Goal: Find contact information: Find contact information

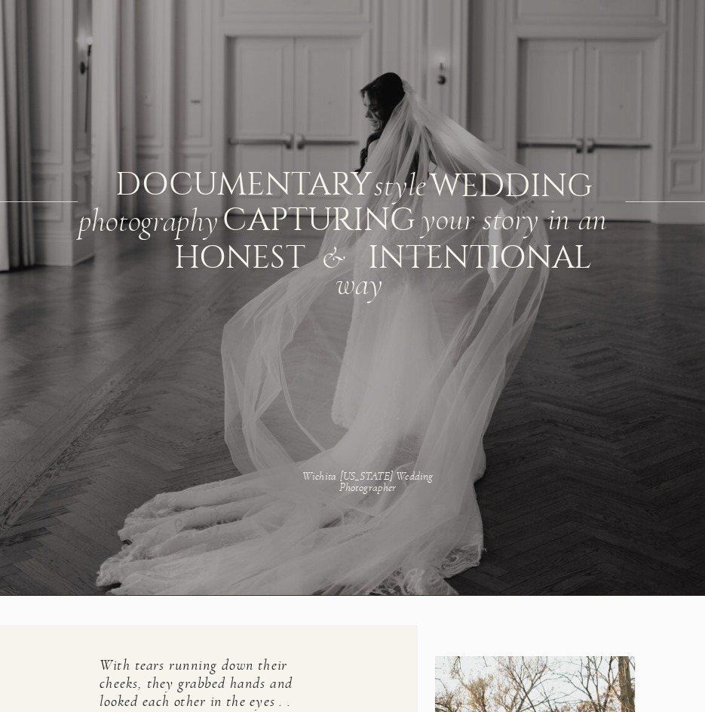
scroll to position [151, 0]
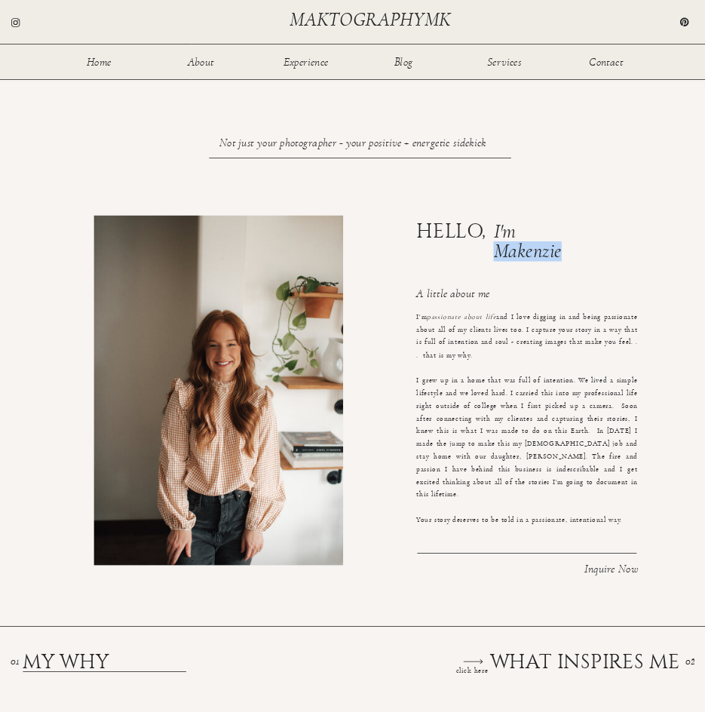
drag, startPoint x: 535, startPoint y: 257, endPoint x: 559, endPoint y: 250, distance: 25.8
click at [559, 237] on h1 "I'm Makenzie" at bounding box center [537, 229] width 87 height 15
copy h1 "Makenzie"
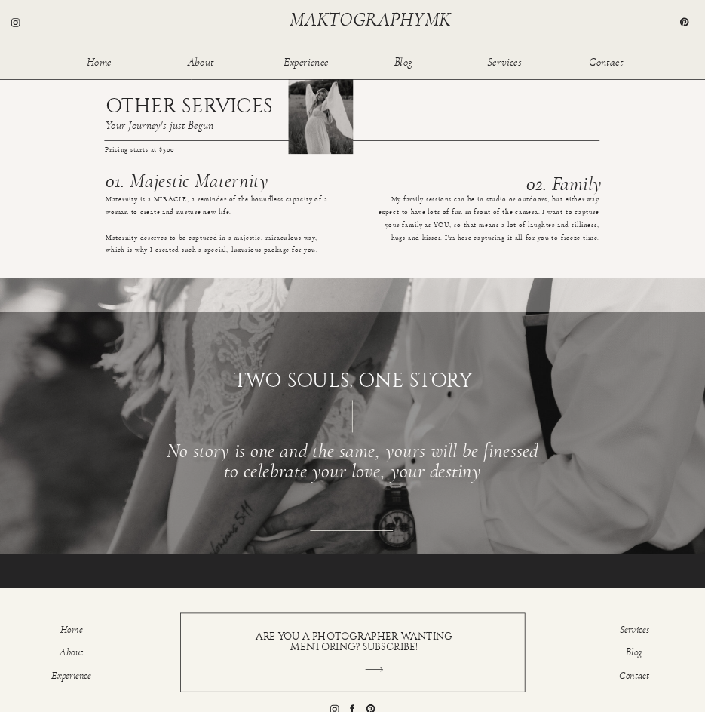
scroll to position [1301, 0]
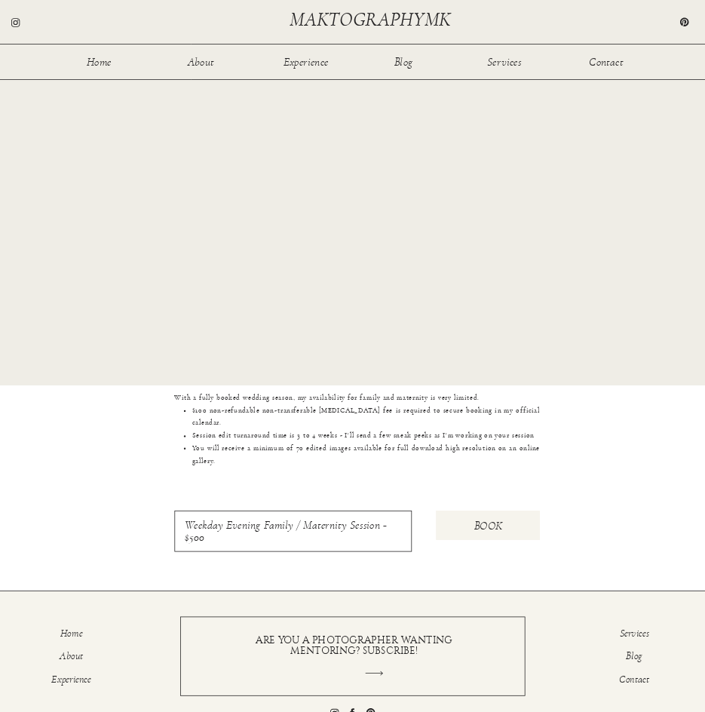
scroll to position [838, 0]
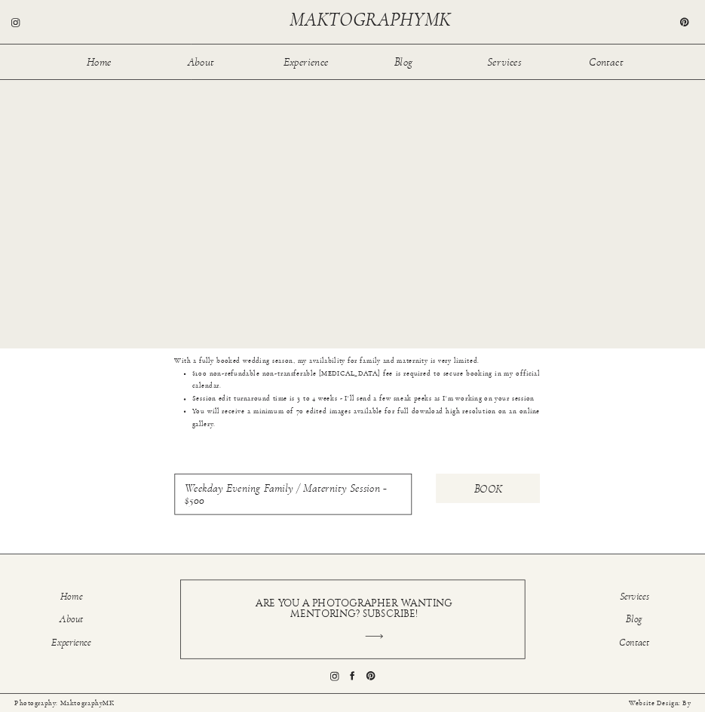
click at [351, 676] on icon at bounding box center [352, 675] width 5 height 8
